Goal: Information Seeking & Learning: Check status

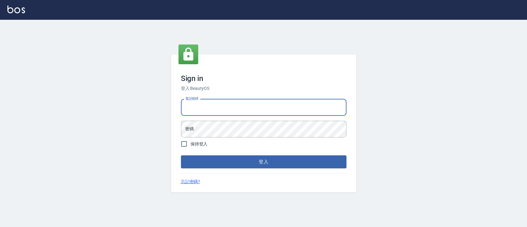
click at [216, 107] on input "電話號碼" at bounding box center [264, 107] width 166 height 17
type input "0936904311"
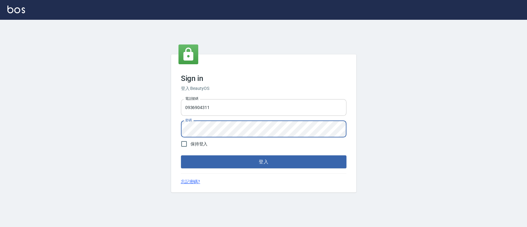
click at [181, 155] on button "登入" at bounding box center [264, 161] width 166 height 13
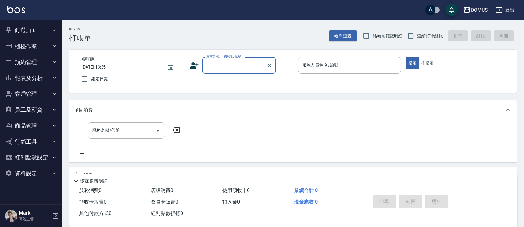
click at [49, 60] on button "預約管理" at bounding box center [30, 62] width 57 height 16
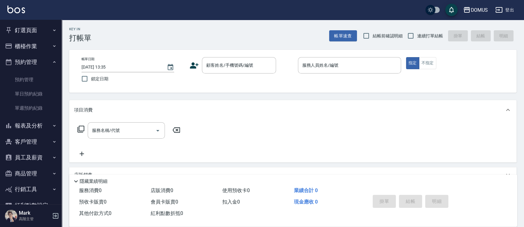
click at [46, 61] on button "預約管理" at bounding box center [30, 62] width 57 height 16
click at [45, 78] on button "報表及分析" at bounding box center [30, 78] width 57 height 16
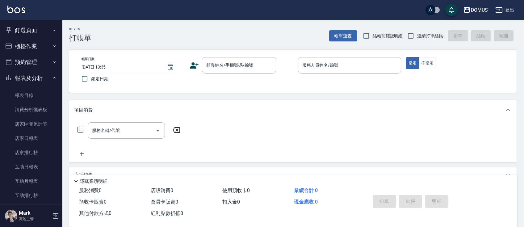
click at [34, 76] on button "報表及分析" at bounding box center [30, 78] width 57 height 16
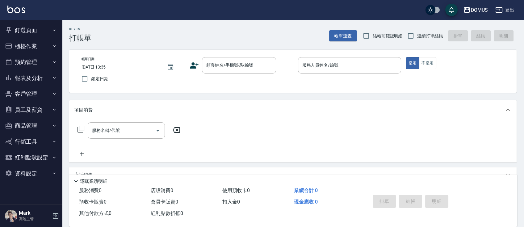
click at [49, 26] on button "釘選頁面" at bounding box center [30, 30] width 57 height 16
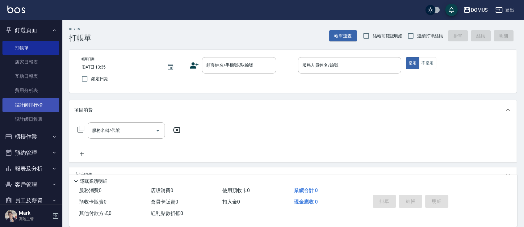
click at [35, 101] on link "設計師排行榜" at bounding box center [30, 105] width 57 height 14
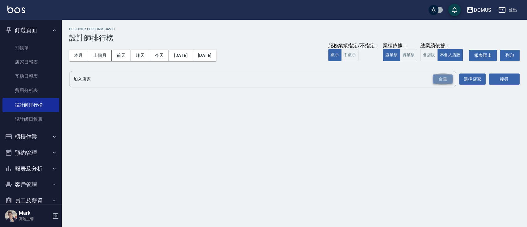
click at [439, 78] on div "全選" at bounding box center [443, 79] width 20 height 10
click at [510, 78] on button "搜尋" at bounding box center [504, 79] width 31 height 11
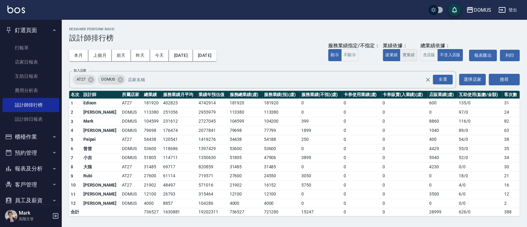
click at [411, 56] on button "實業績" at bounding box center [408, 55] width 17 height 12
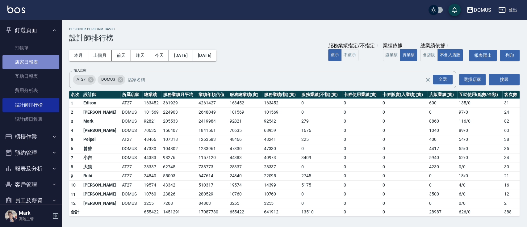
click at [47, 61] on link "店家日報表" at bounding box center [30, 62] width 57 height 14
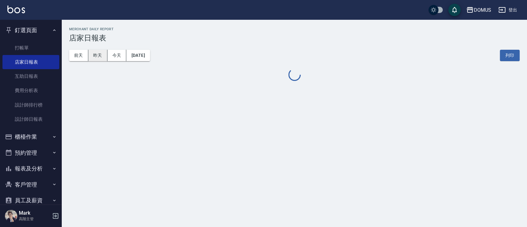
click at [97, 54] on button "昨天" at bounding box center [97, 55] width 19 height 11
